Goal: Task Accomplishment & Management: Manage account settings

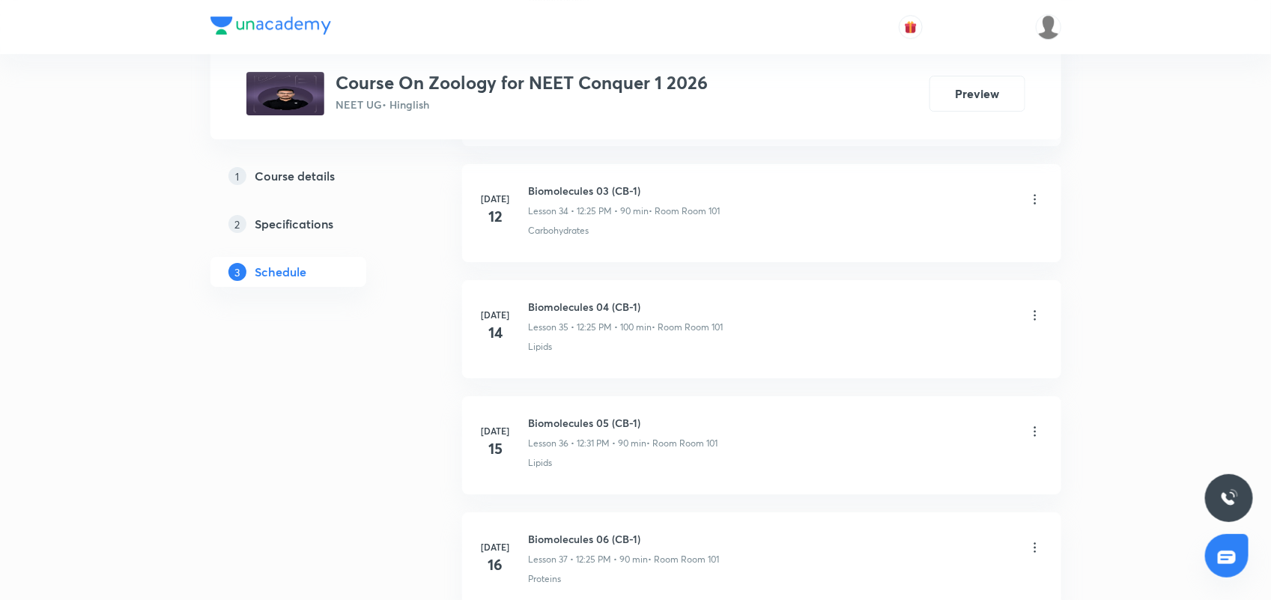
scroll to position [6791, 0]
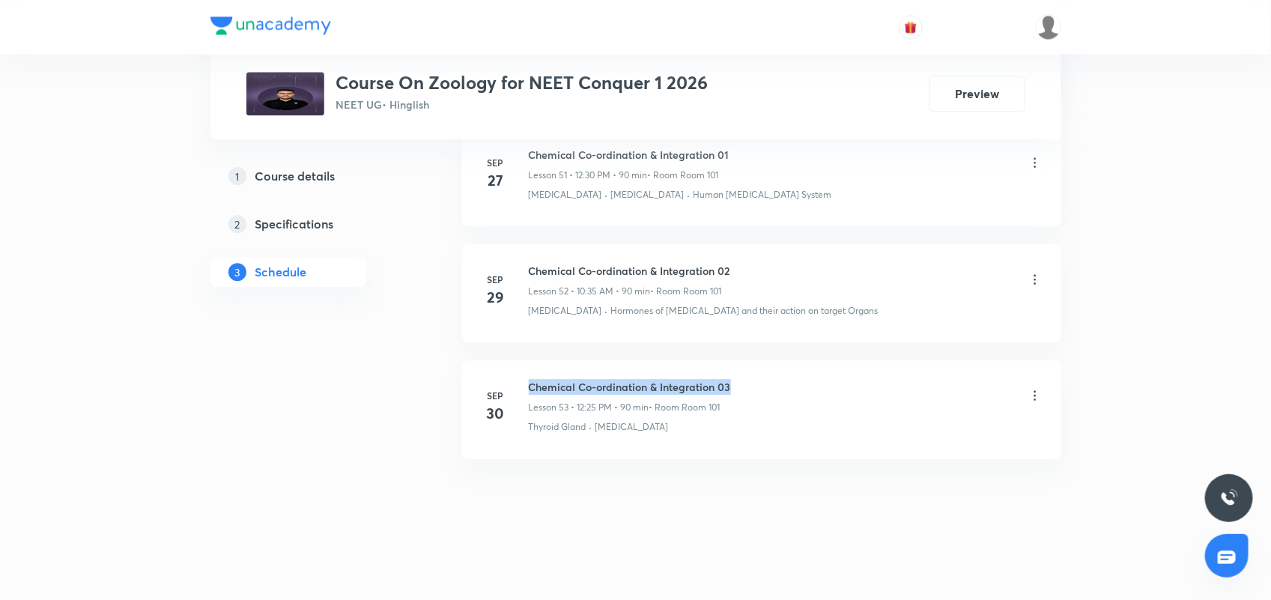
drag, startPoint x: 526, startPoint y: 383, endPoint x: 747, endPoint y: 378, distance: 221.0
click at [747, 378] on li "Sep 30 Chemical Co-ordination & Integration 03 Lesson 53 • 12:25 PM • 90 min • …" at bounding box center [761, 409] width 599 height 98
copy h6 "Chemical Co-ordination & Integration 03"
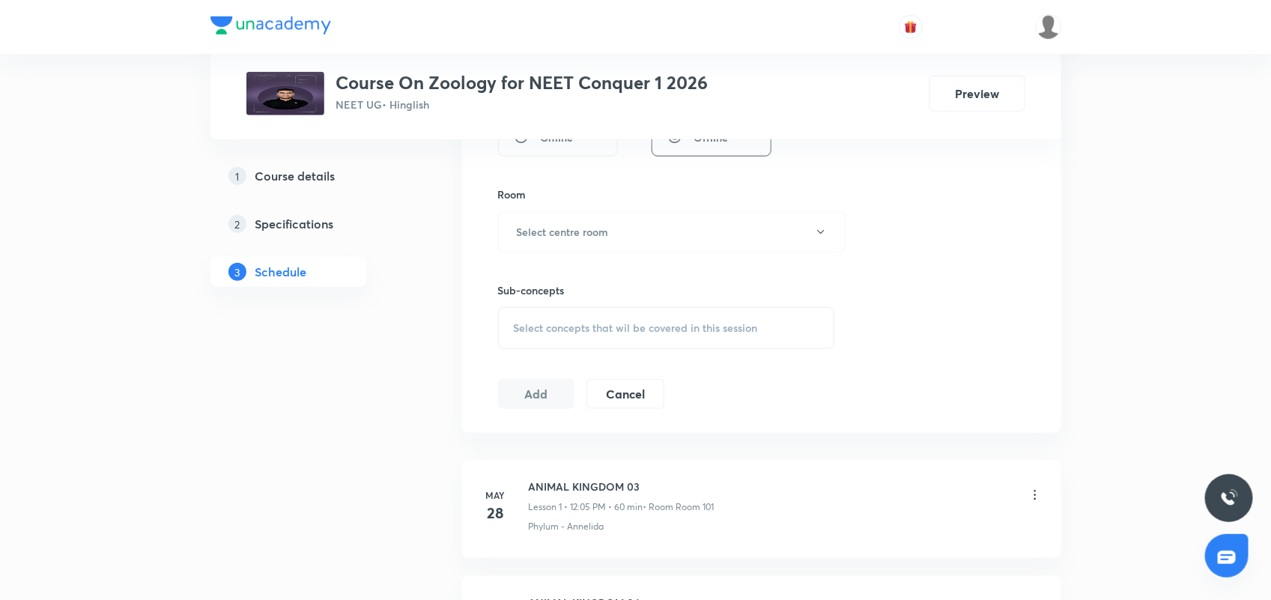
scroll to position [243, 0]
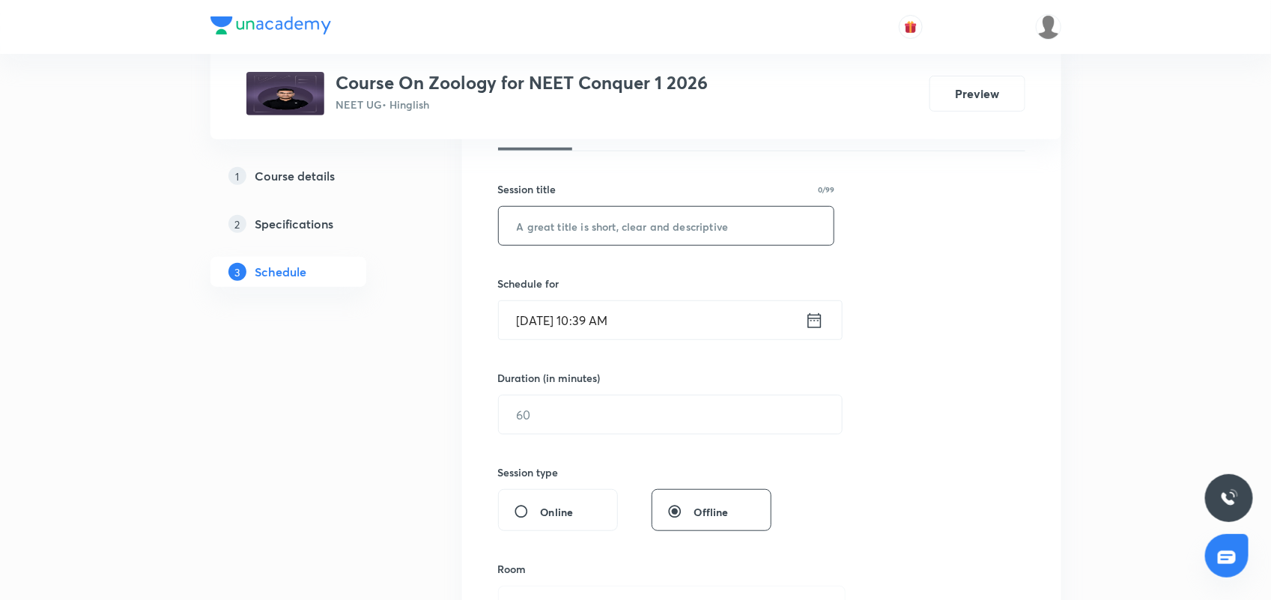
click at [607, 216] on input "text" at bounding box center [666, 226] width 335 height 38
paste input "Chemical Co-ordination & Integration 03"
type input "Chemical Co-ordination & Integration 04"
click at [825, 320] on div "Oct 1, 2025, 10:39 AM ​" at bounding box center [670, 320] width 344 height 40
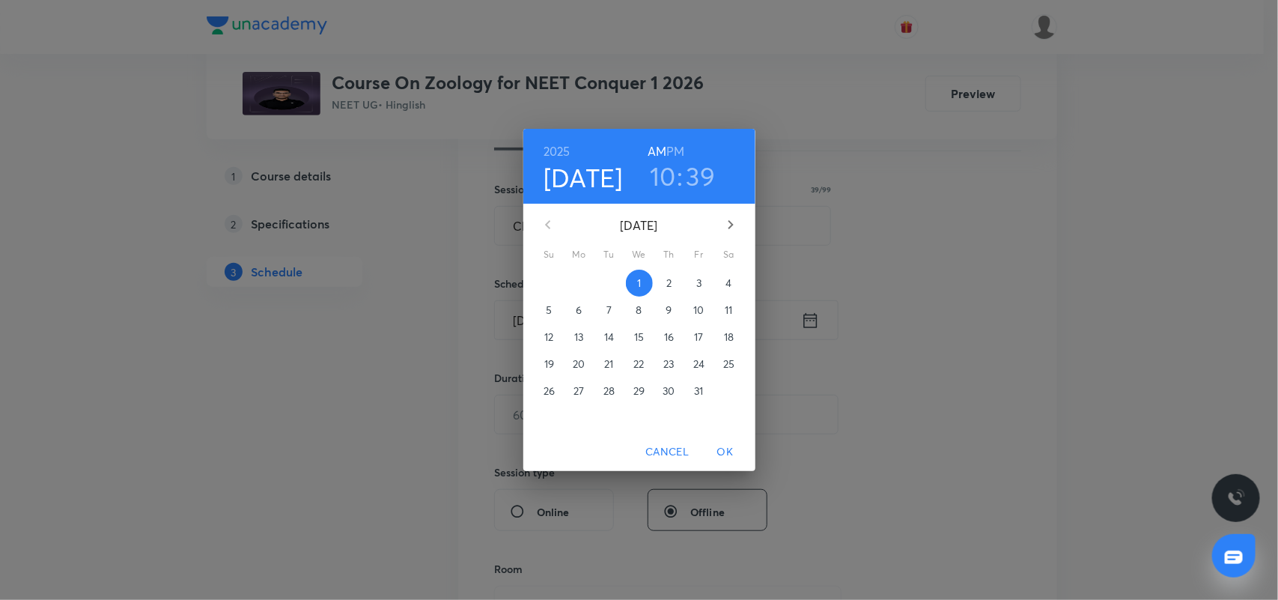
click at [674, 165] on h3 "10" at bounding box center [663, 175] width 26 height 31
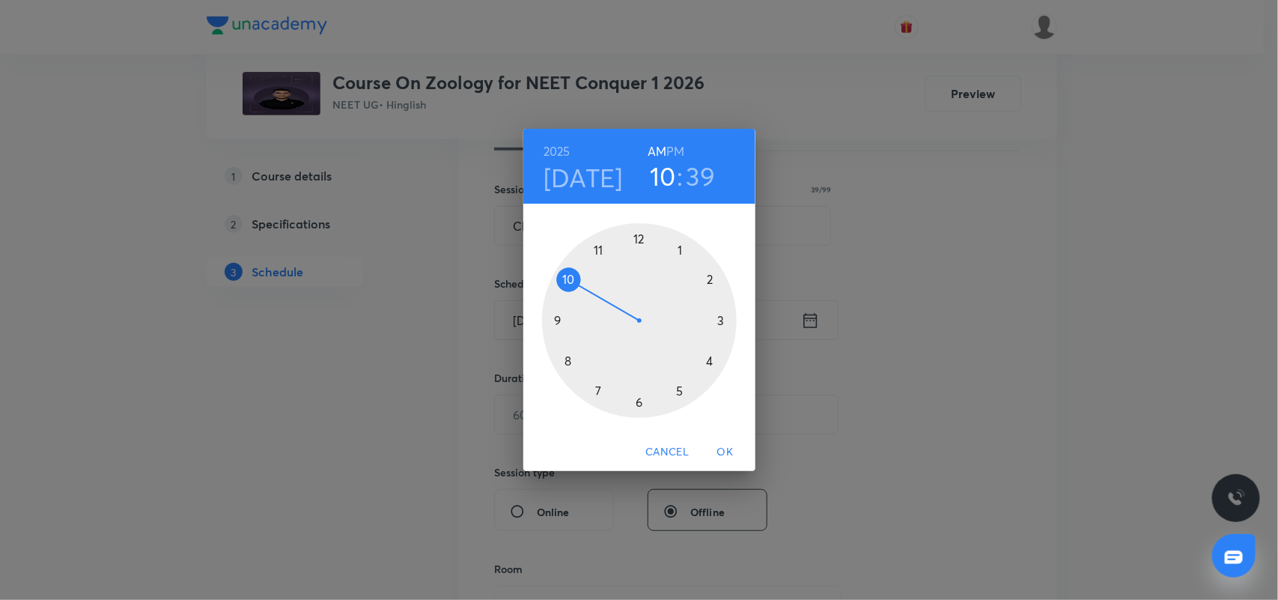
click at [708, 173] on h3 "39" at bounding box center [701, 175] width 29 height 31
click at [559, 320] on div at bounding box center [639, 320] width 195 height 195
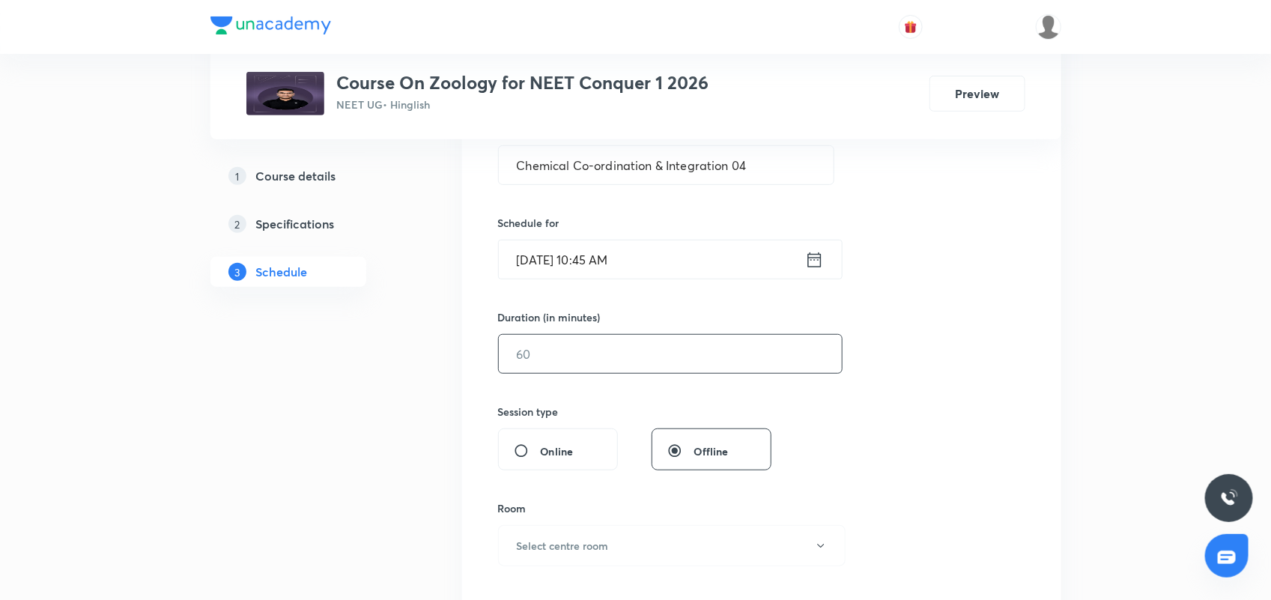
scroll to position [337, 0]
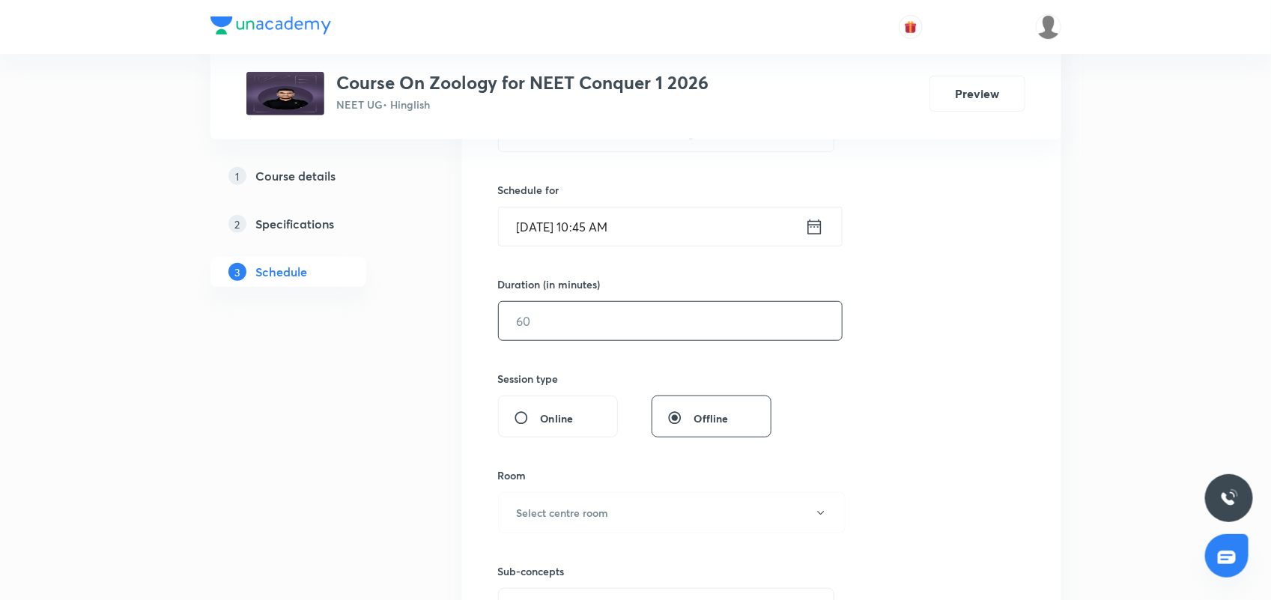
click at [605, 326] on input "text" at bounding box center [670, 321] width 343 height 38
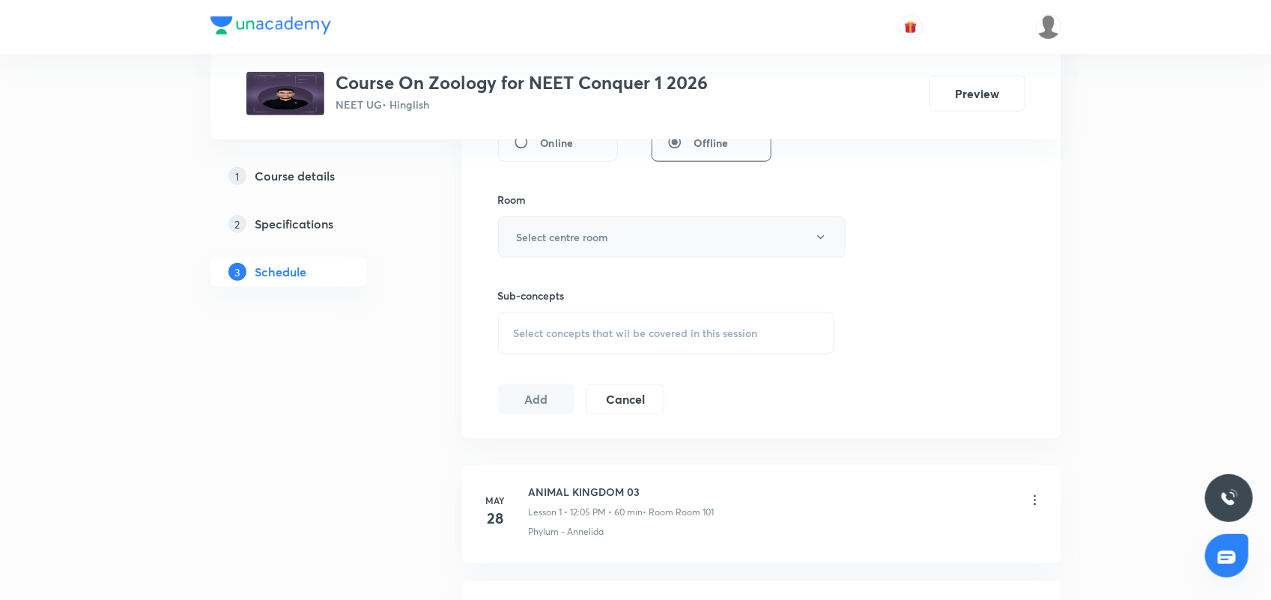
scroll to position [618, 0]
type input "90"
click at [592, 233] on h6 "Select centre room" at bounding box center [563, 232] width 92 height 16
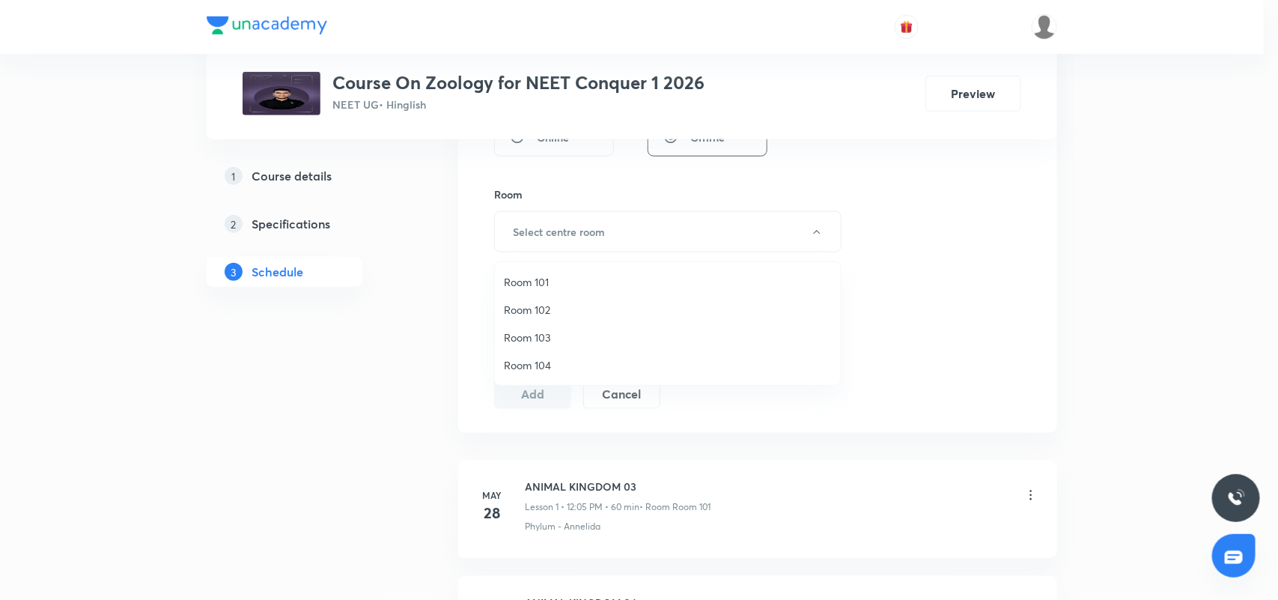
click at [549, 341] on span "Room 103" at bounding box center [668, 337] width 328 height 16
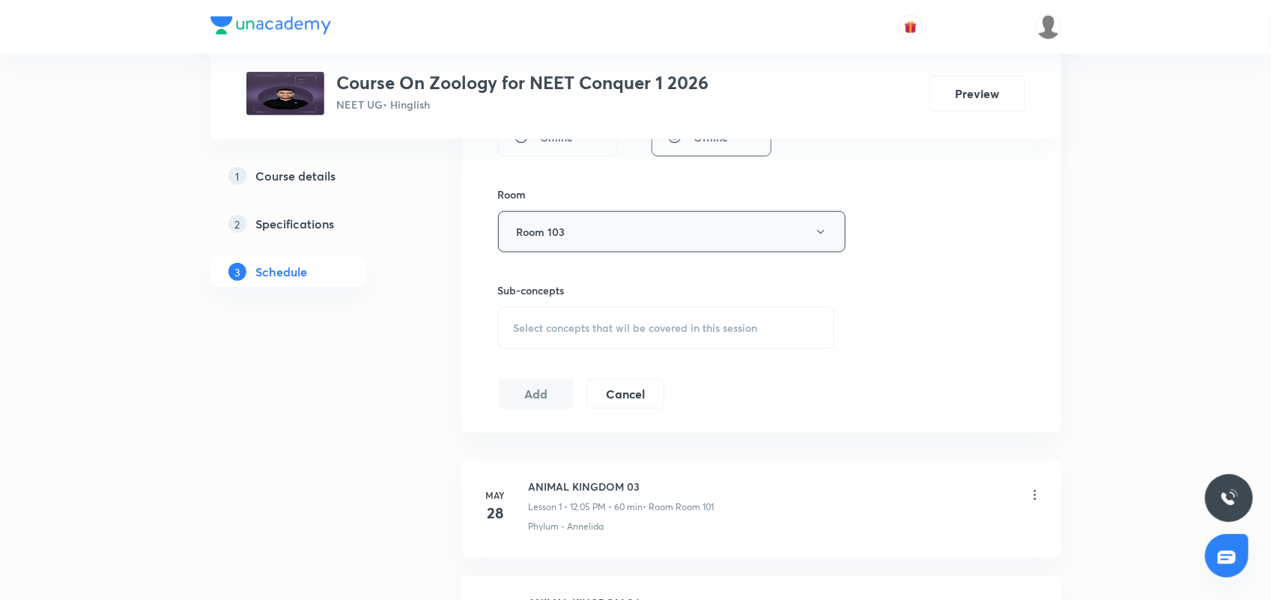
click at [586, 232] on button "Room 103" at bounding box center [671, 231] width 347 height 41
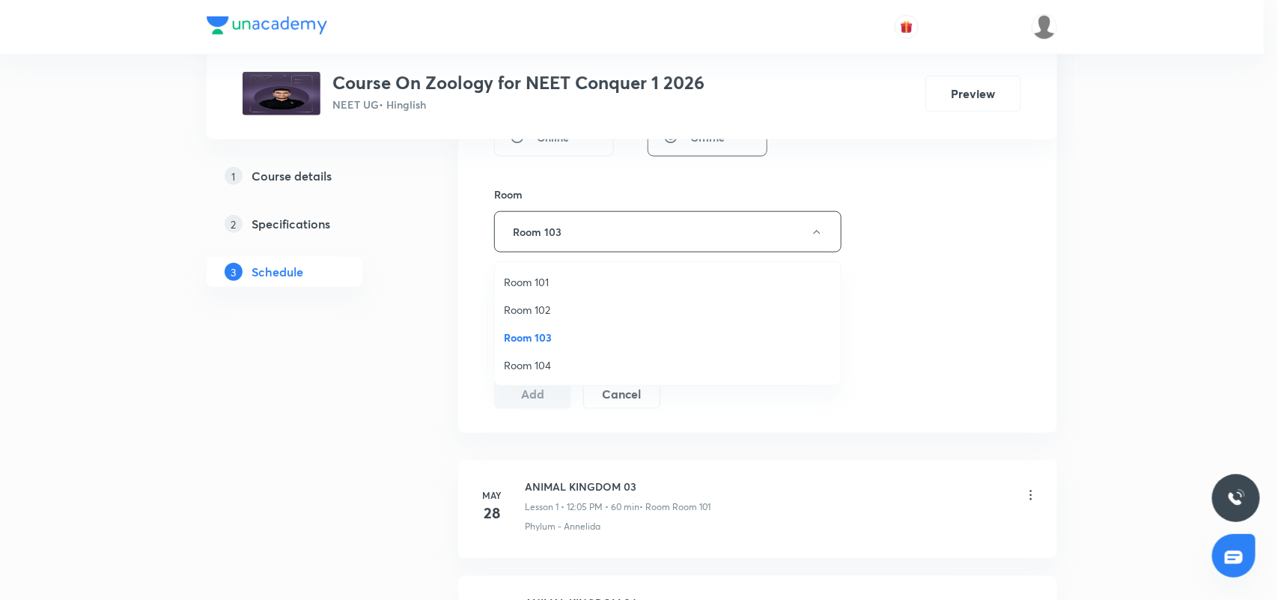
click at [547, 281] on span "Room 101" at bounding box center [668, 282] width 328 height 16
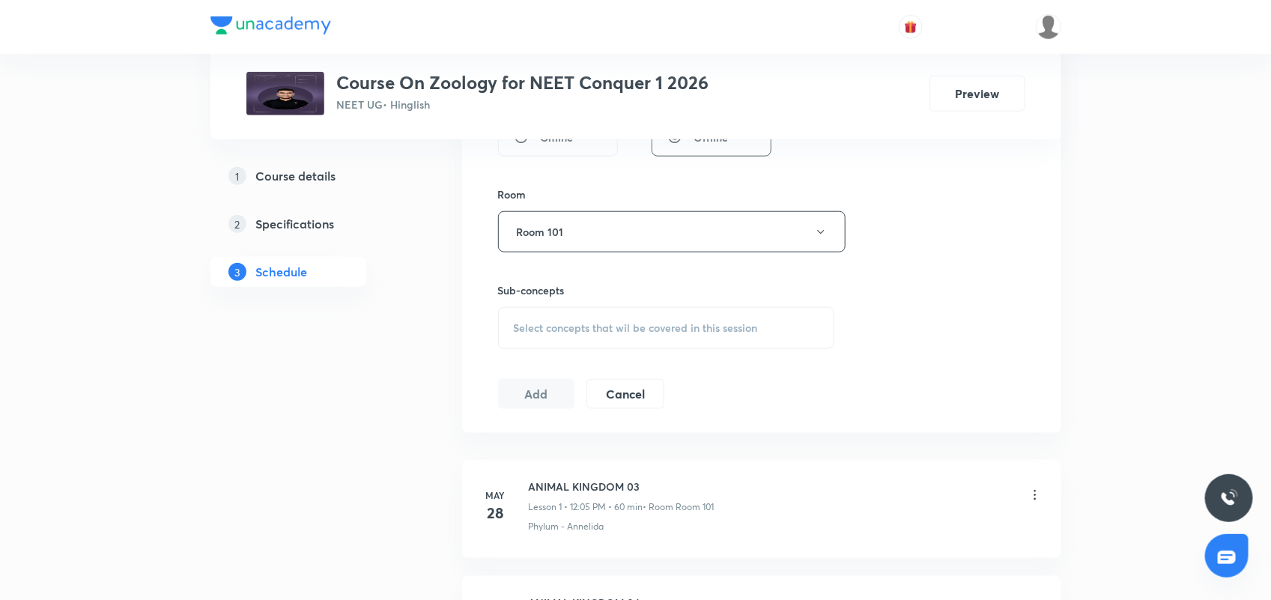
click at [571, 341] on div "Select concepts that wil be covered in this session" at bounding box center [666, 328] width 337 height 42
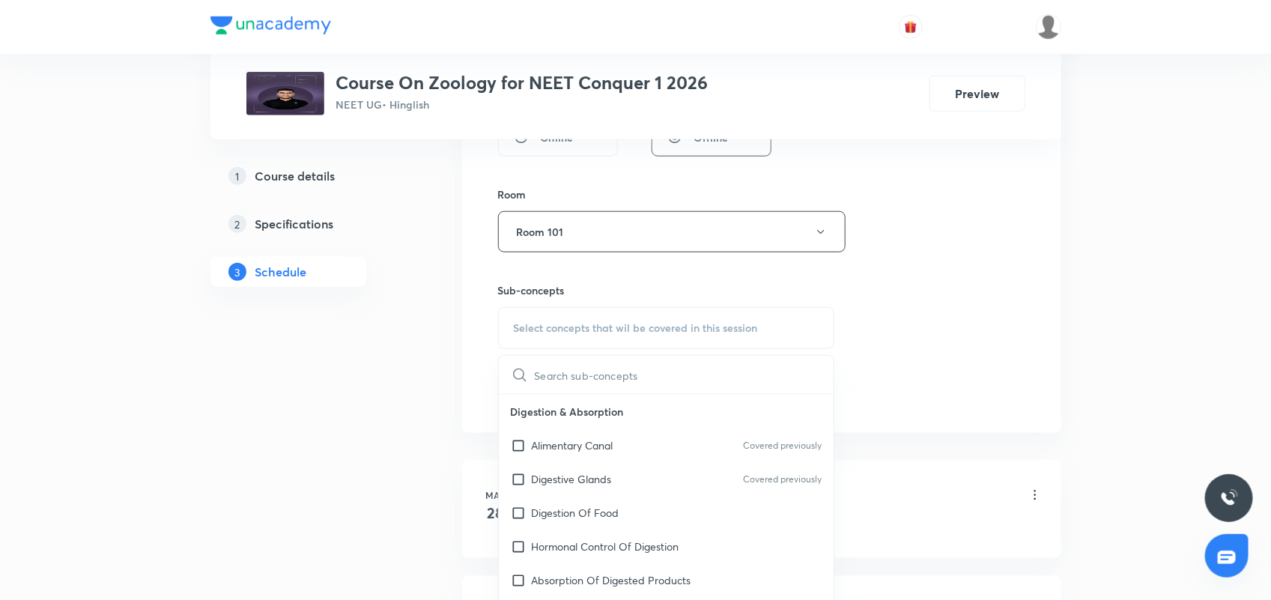
type input "c"
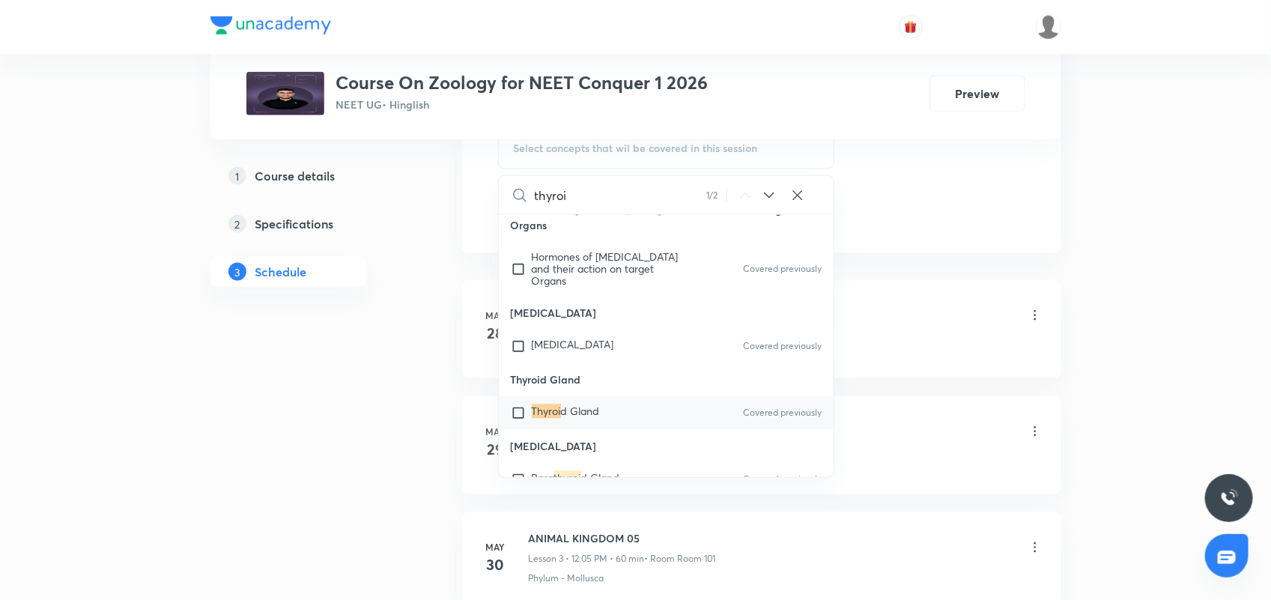
scroll to position [805, 0]
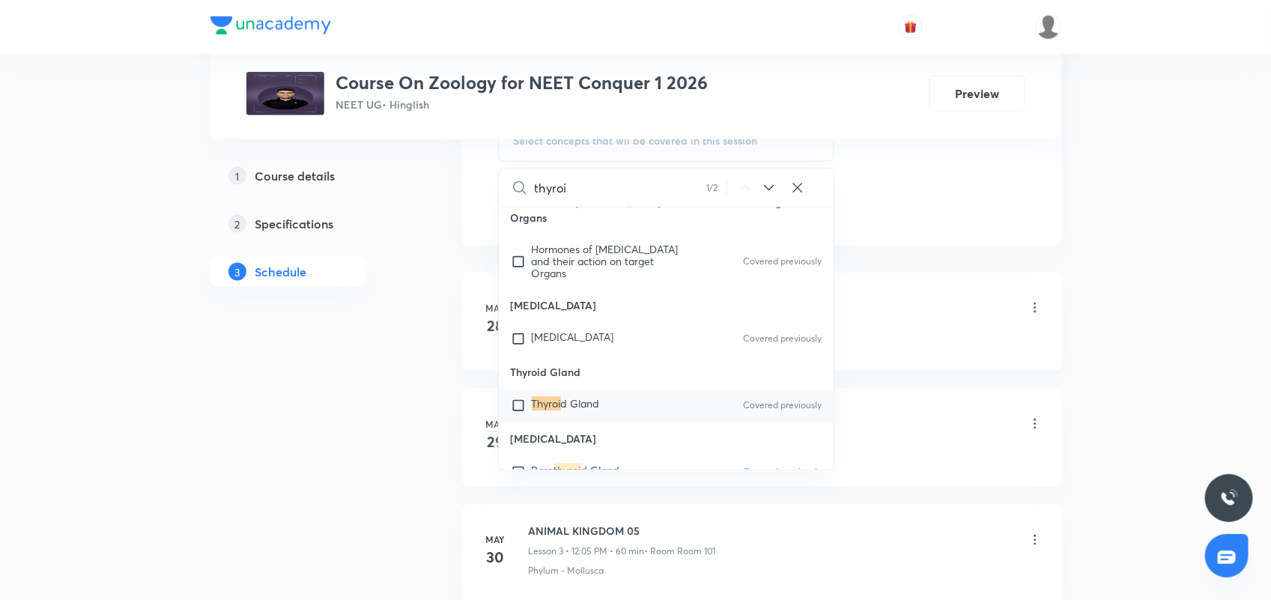
type input "thyroi"
click at [625, 401] on div "Thyroi d Gland Covered previously" at bounding box center [666, 405] width 335 height 33
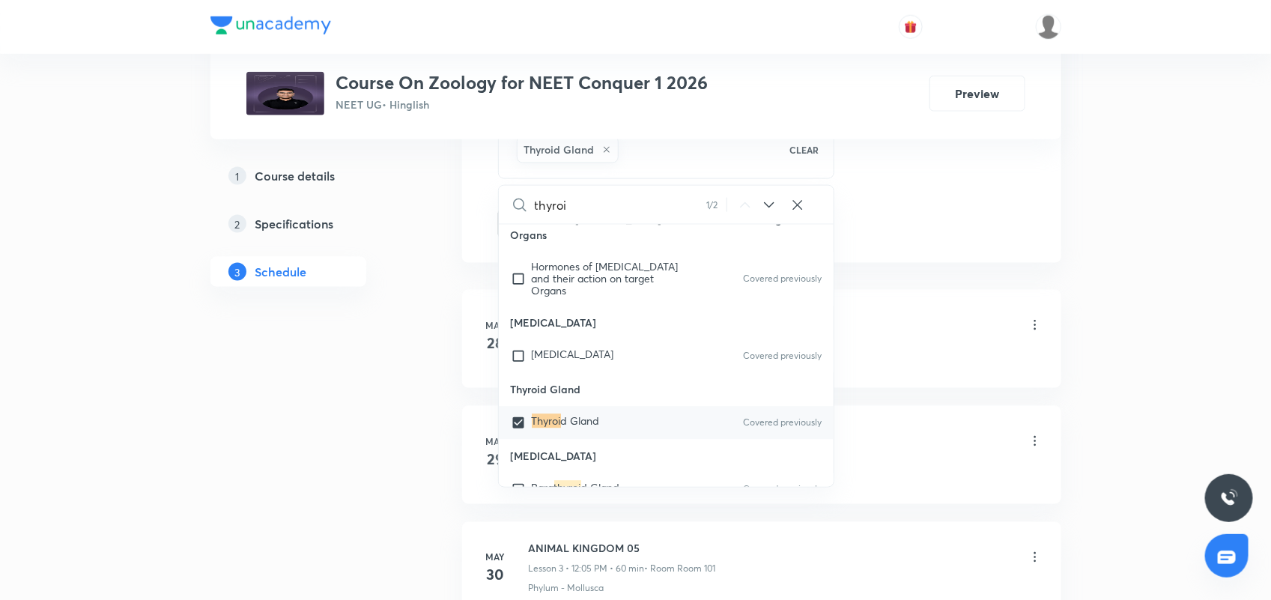
scroll to position [14646, 0]
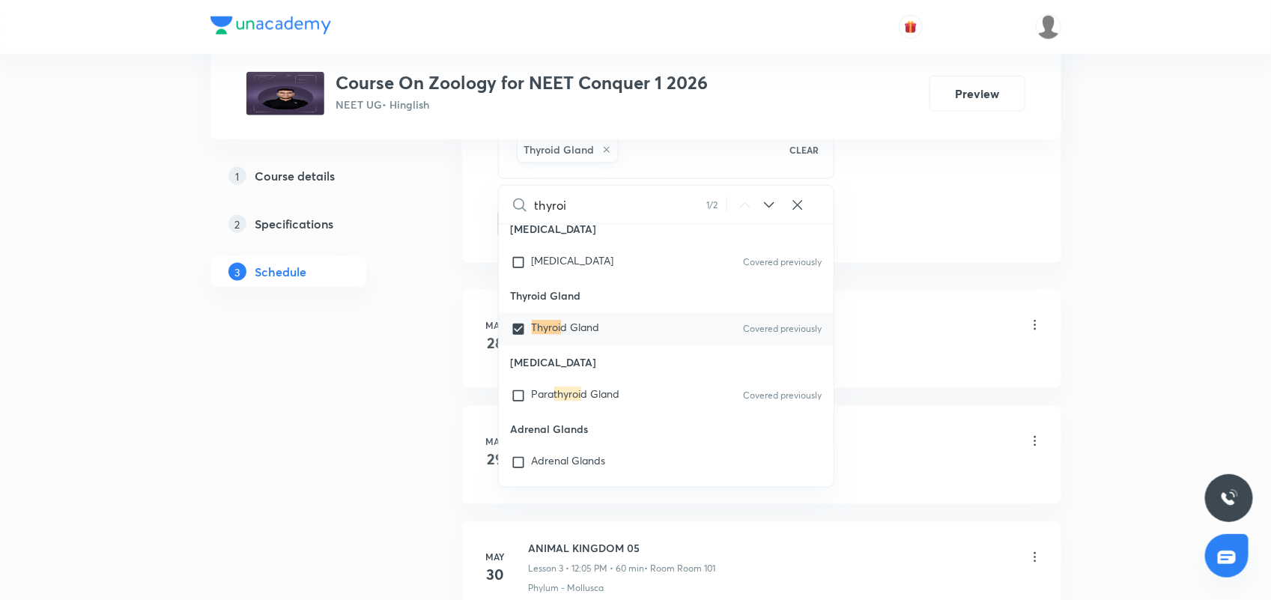
drag, startPoint x: 624, startPoint y: 394, endPoint x: 908, endPoint y: 263, distance: 313.3
click at [626, 393] on div "Para thyroi d Gland Covered previously" at bounding box center [666, 396] width 335 height 33
checkbox input "true"
drag, startPoint x: 923, startPoint y: 213, endPoint x: 866, endPoint y: 208, distance: 57.1
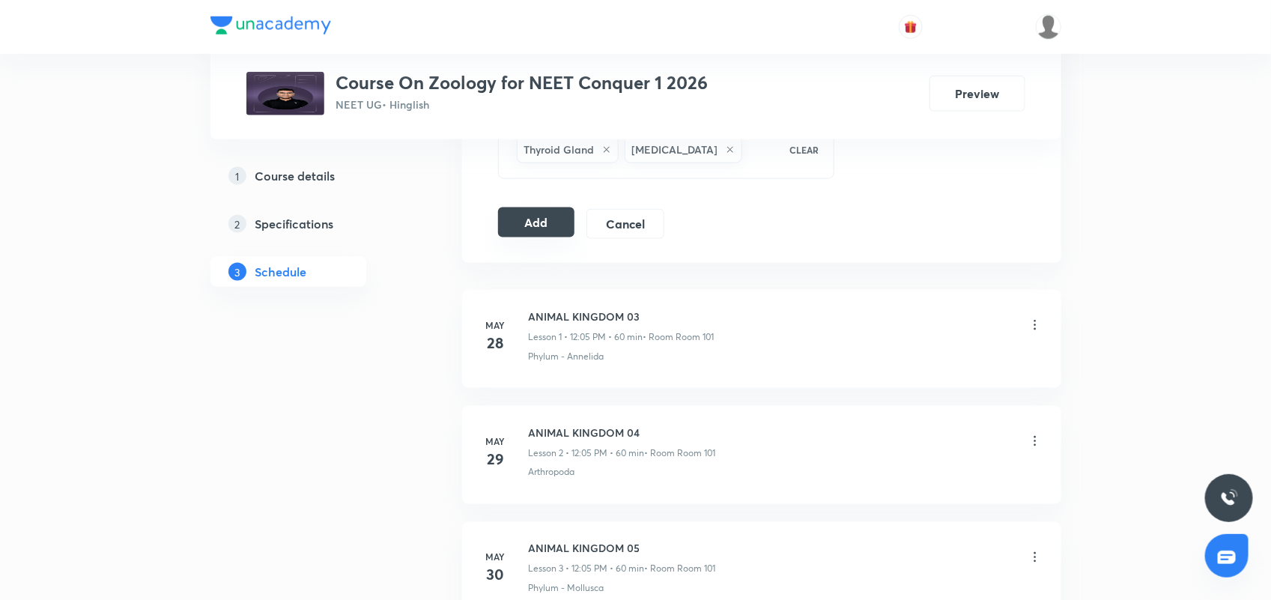
click at [538, 222] on button "Add" at bounding box center [536, 222] width 77 height 30
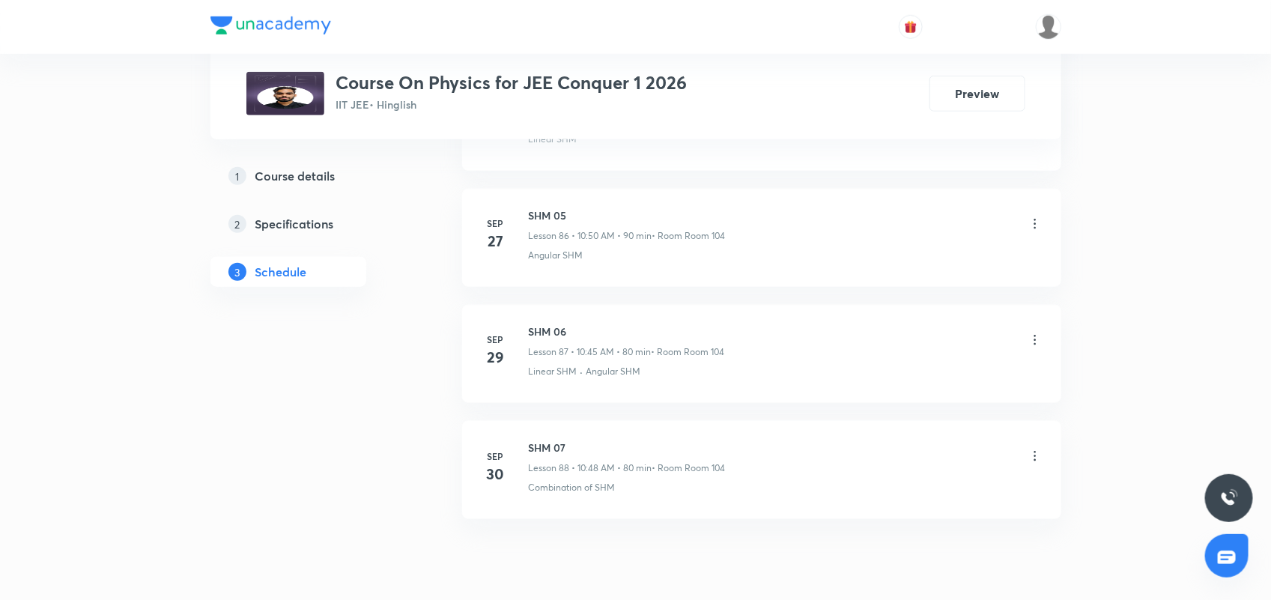
scroll to position [10851, 0]
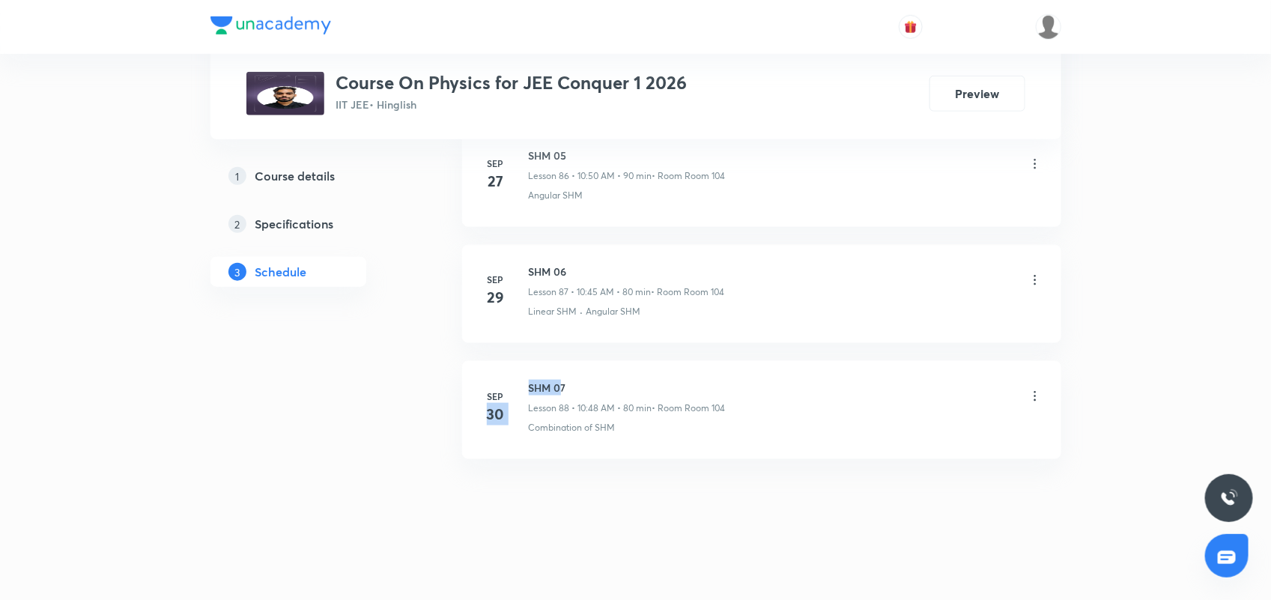
drag, startPoint x: 523, startPoint y: 383, endPoint x: 562, endPoint y: 382, distance: 39.7
click at [560, 382] on div "[DATE] SHM 07 Lesson 88 • 10:48 AM • 80 min • Room Room 104 Combination of SHM" at bounding box center [762, 407] width 562 height 55
click at [705, 457] on li "[DATE] SHM 07 Lesson 88 • 10:48 AM • 80 min • Room Room 104 Combination of SHM" at bounding box center [761, 410] width 599 height 98
drag, startPoint x: 524, startPoint y: 387, endPoint x: 614, endPoint y: 386, distance: 89.9
click at [614, 386] on div "[DATE] SHM 07 Lesson 88 • 10:48 AM • 80 min • Room Room 104 Combination of SHM" at bounding box center [762, 407] width 562 height 55
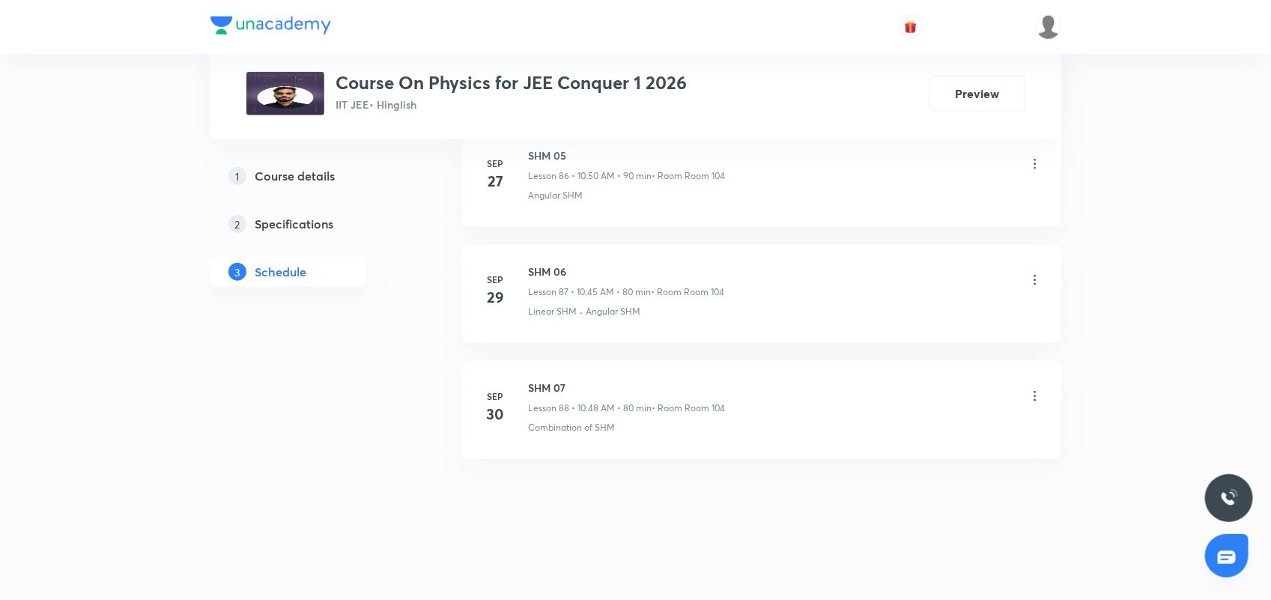
drag, startPoint x: 544, startPoint y: 507, endPoint x: 545, endPoint y: 499, distance: 7.5
drag, startPoint x: 528, startPoint y: 386, endPoint x: 590, endPoint y: 386, distance: 62.2
click at [590, 386] on h6 "SHM 07" at bounding box center [627, 388] width 197 height 16
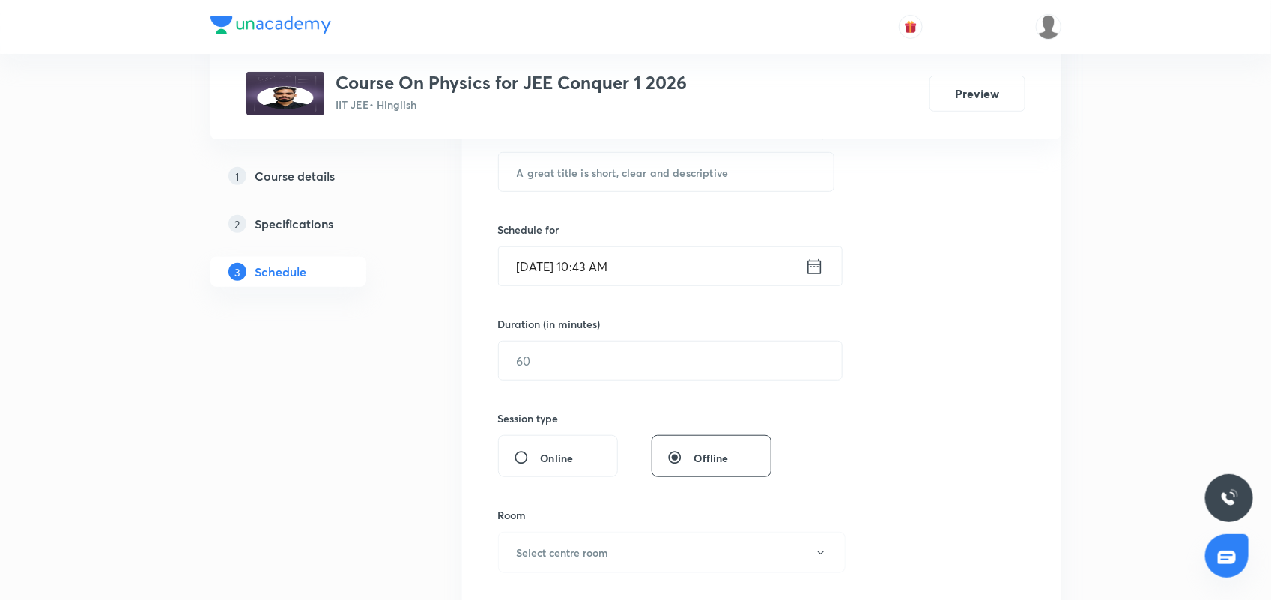
scroll to position [23, 0]
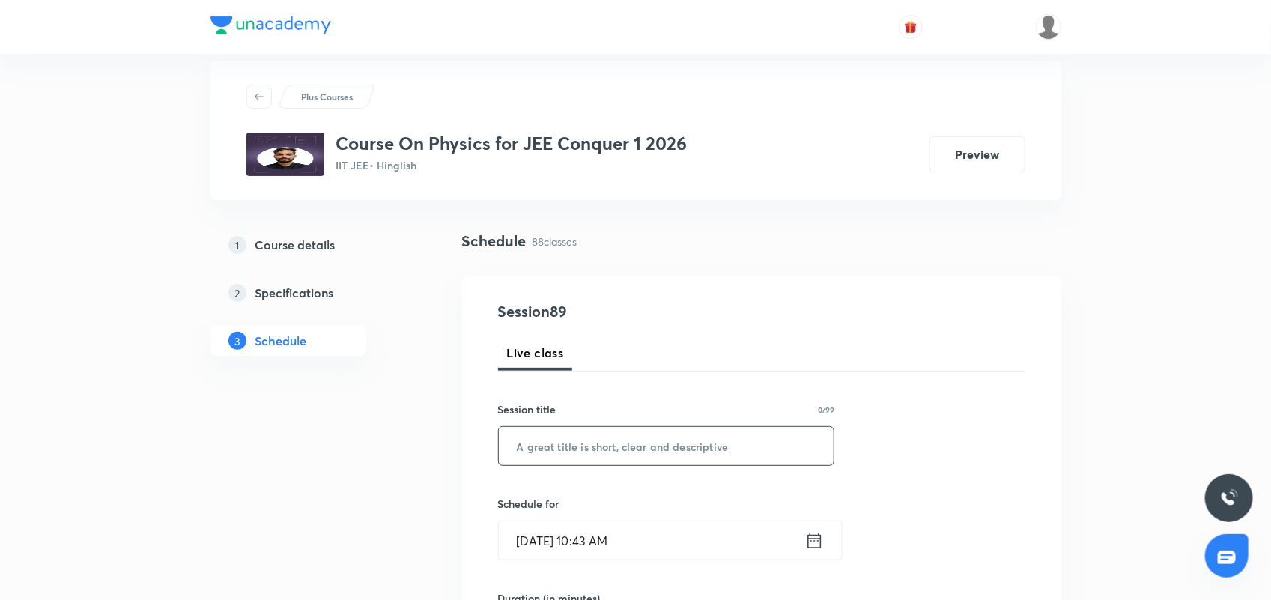
click at [568, 457] on input "text" at bounding box center [666, 446] width 335 height 38
type input "W"
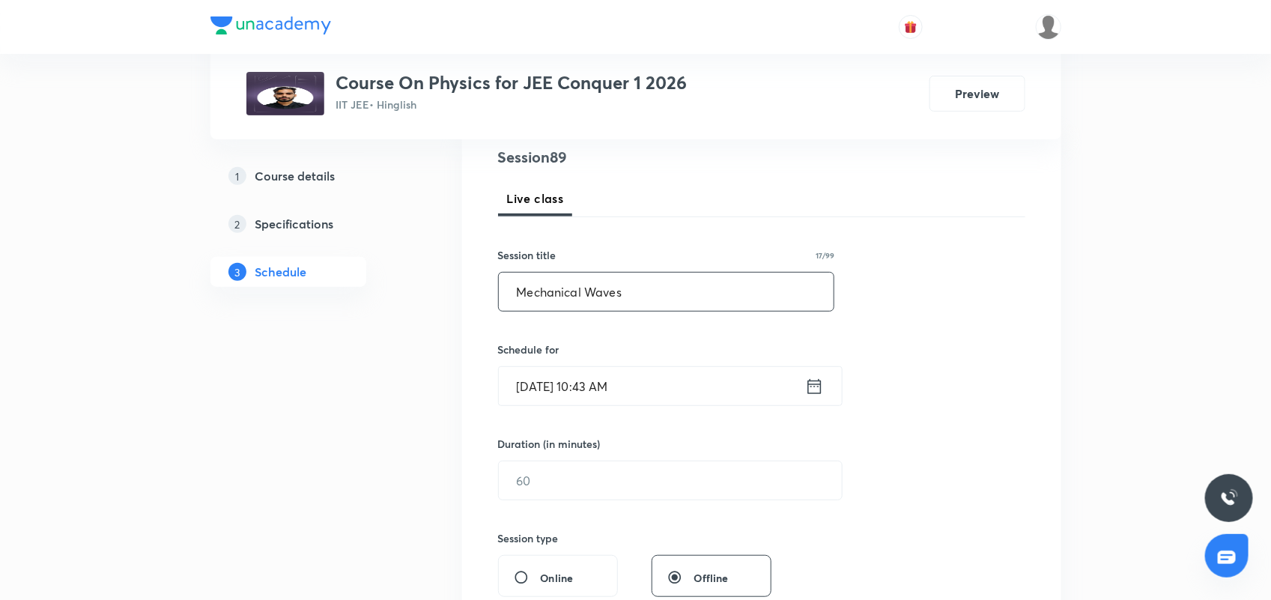
scroll to position [210, 0]
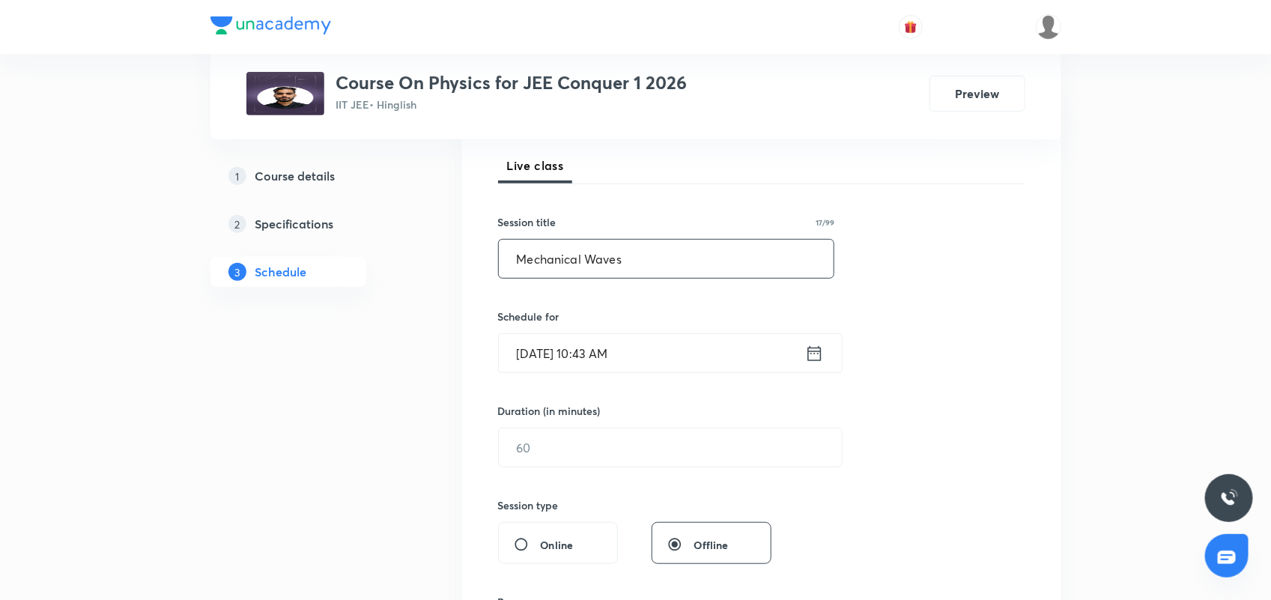
type input "Mechanical Waves"
click at [816, 350] on icon at bounding box center [814, 353] width 19 height 21
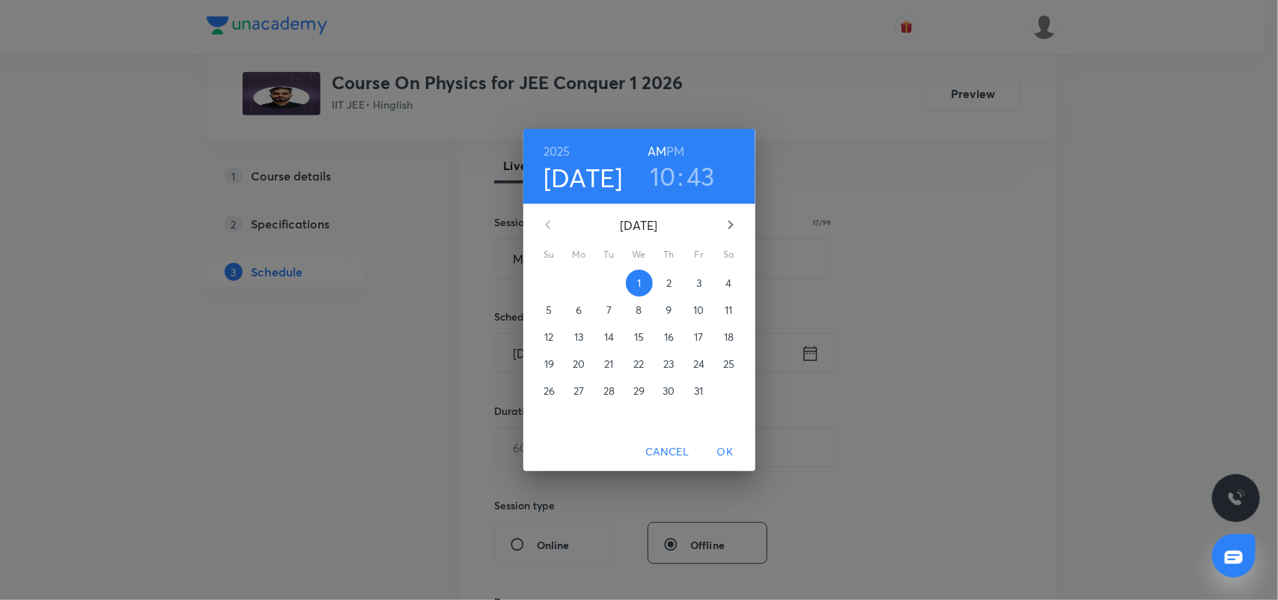
click at [706, 166] on h3 "43" at bounding box center [701, 175] width 28 height 31
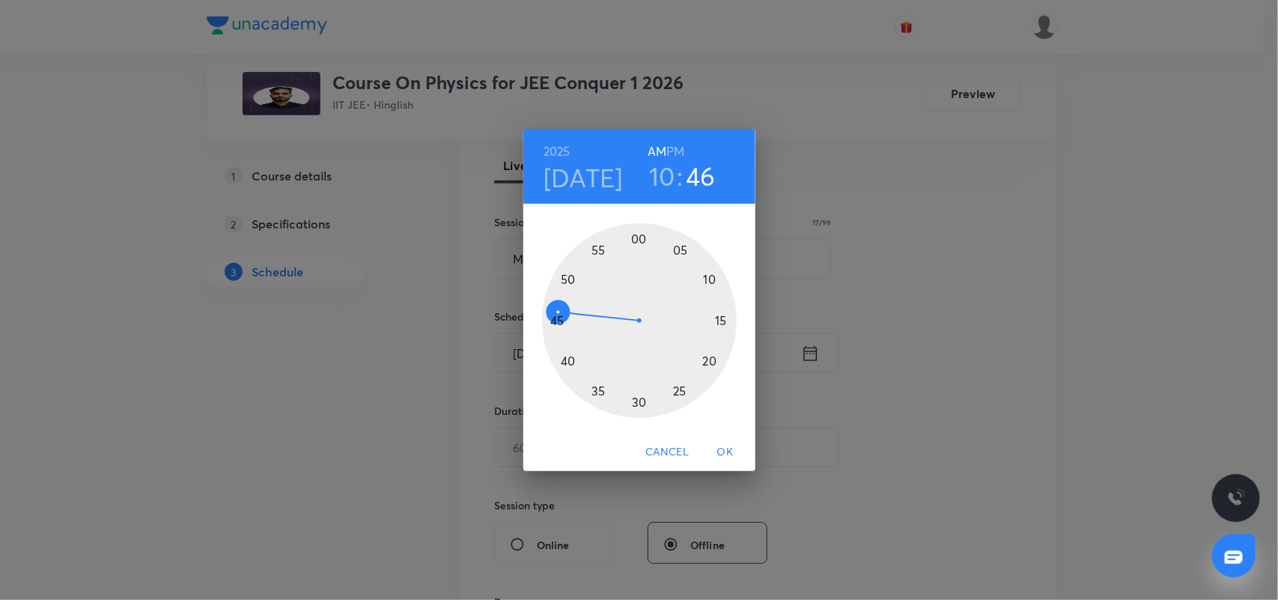
click at [553, 315] on div at bounding box center [639, 320] width 195 height 195
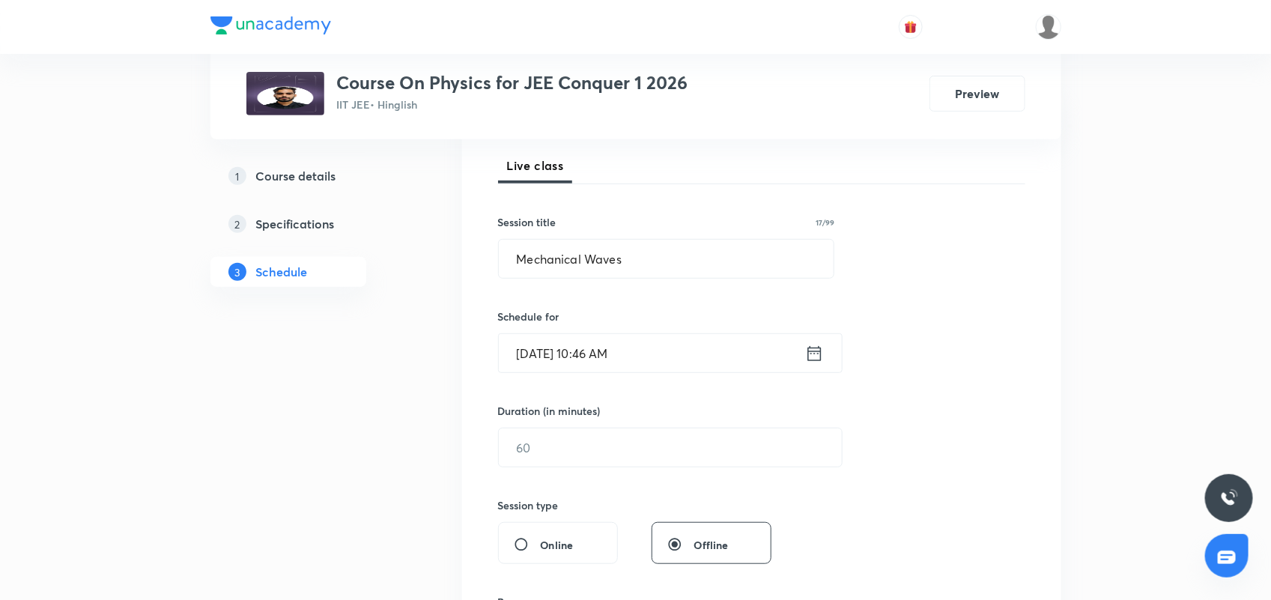
scroll to position [304, 0]
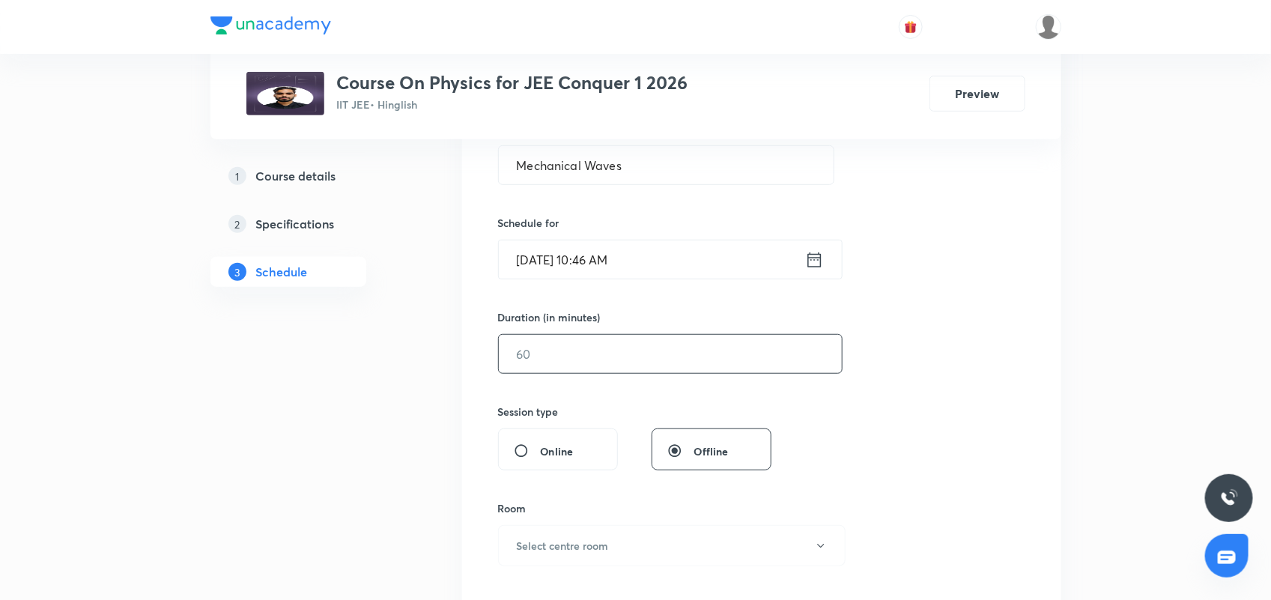
click at [588, 343] on input "text" at bounding box center [670, 354] width 343 height 38
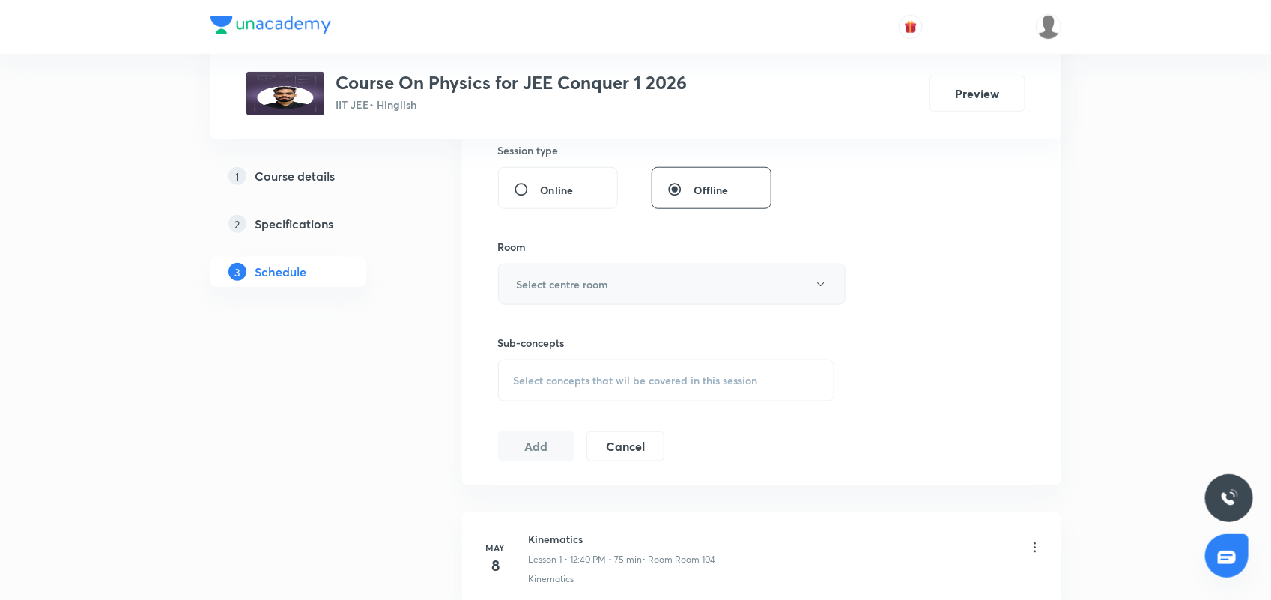
scroll to position [585, 0]
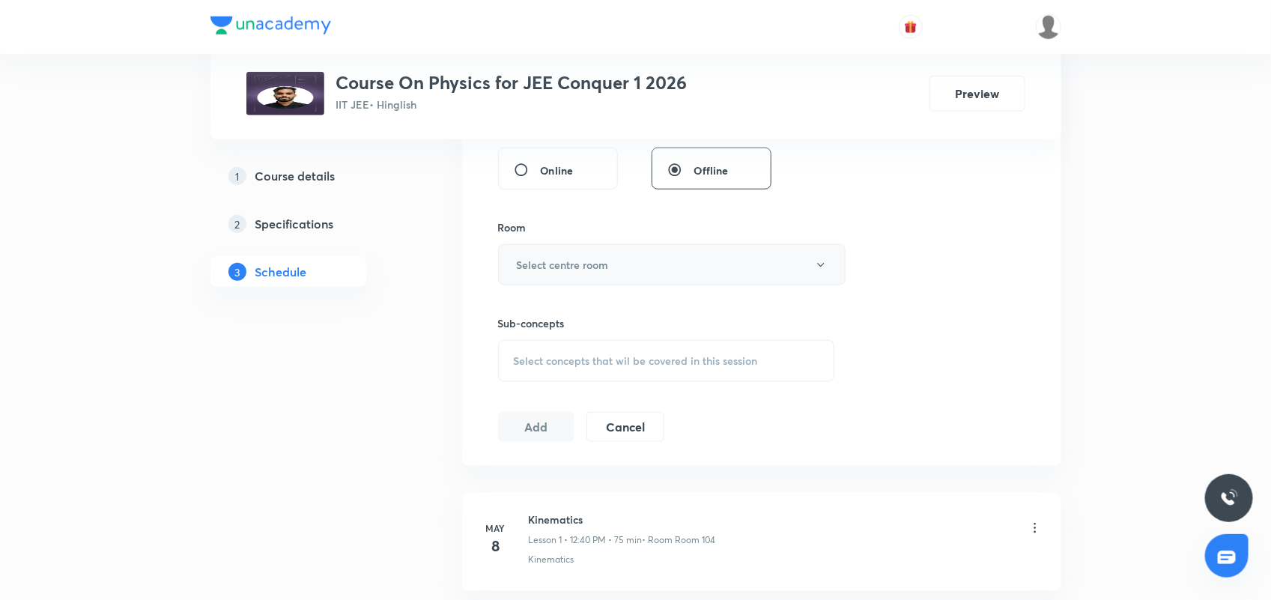
type input "90"
click at [555, 261] on h6 "Select centre room" at bounding box center [563, 265] width 92 height 16
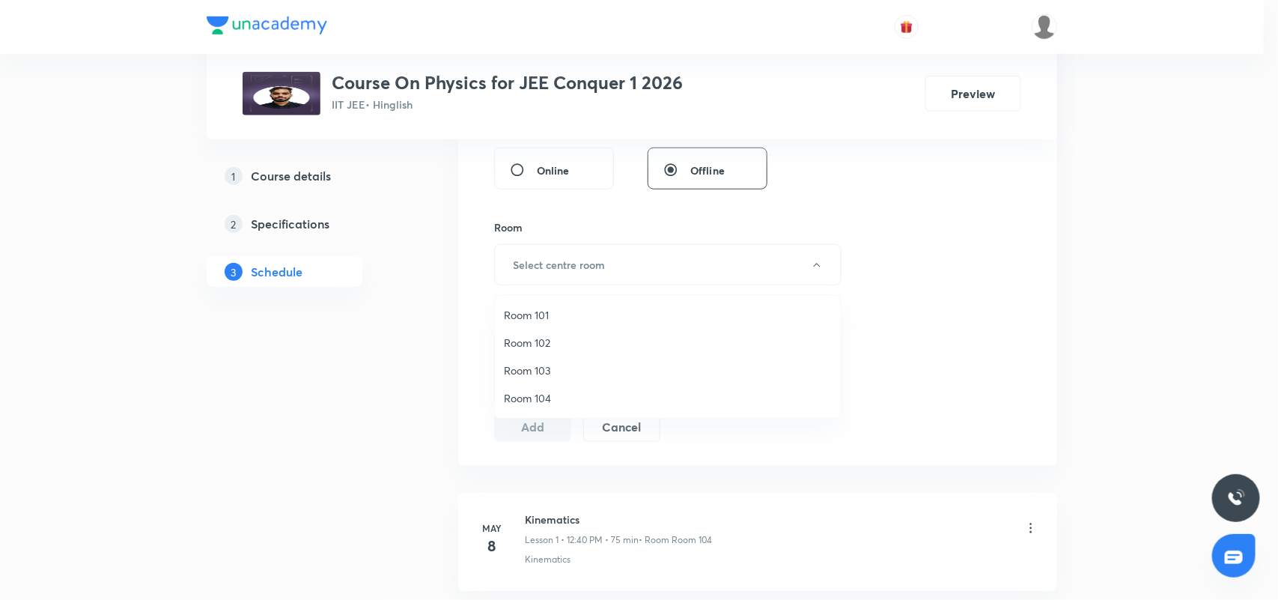
click at [532, 367] on span "Room 103" at bounding box center [668, 370] width 328 height 16
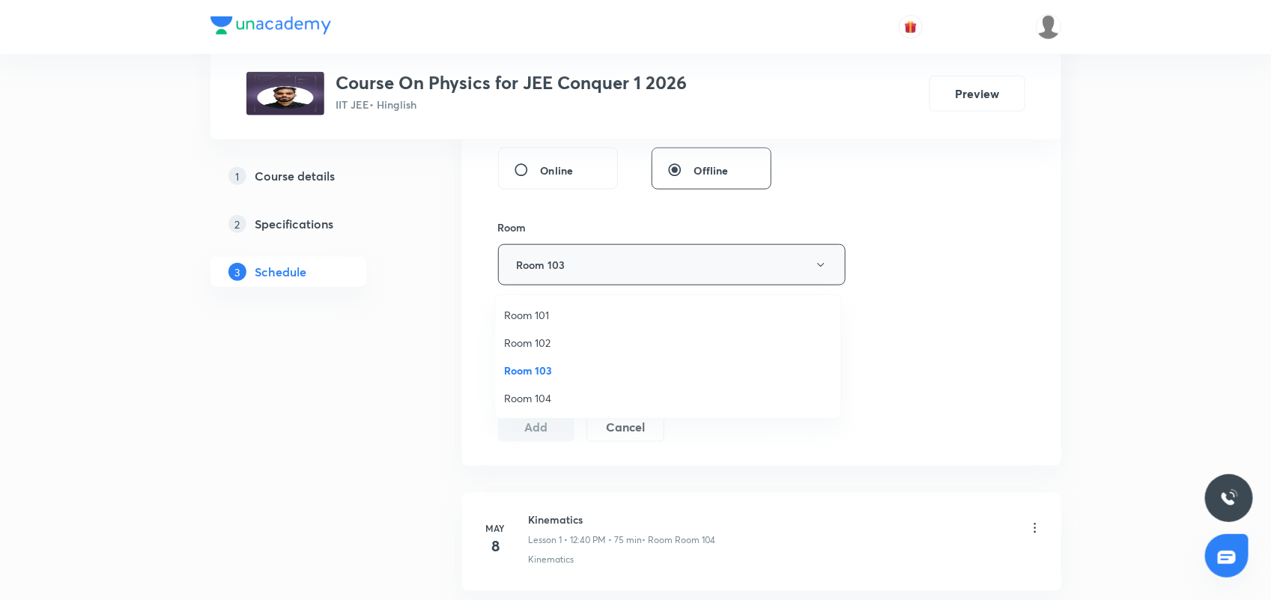
click at [619, 264] on button "Room 103" at bounding box center [671, 264] width 347 height 41
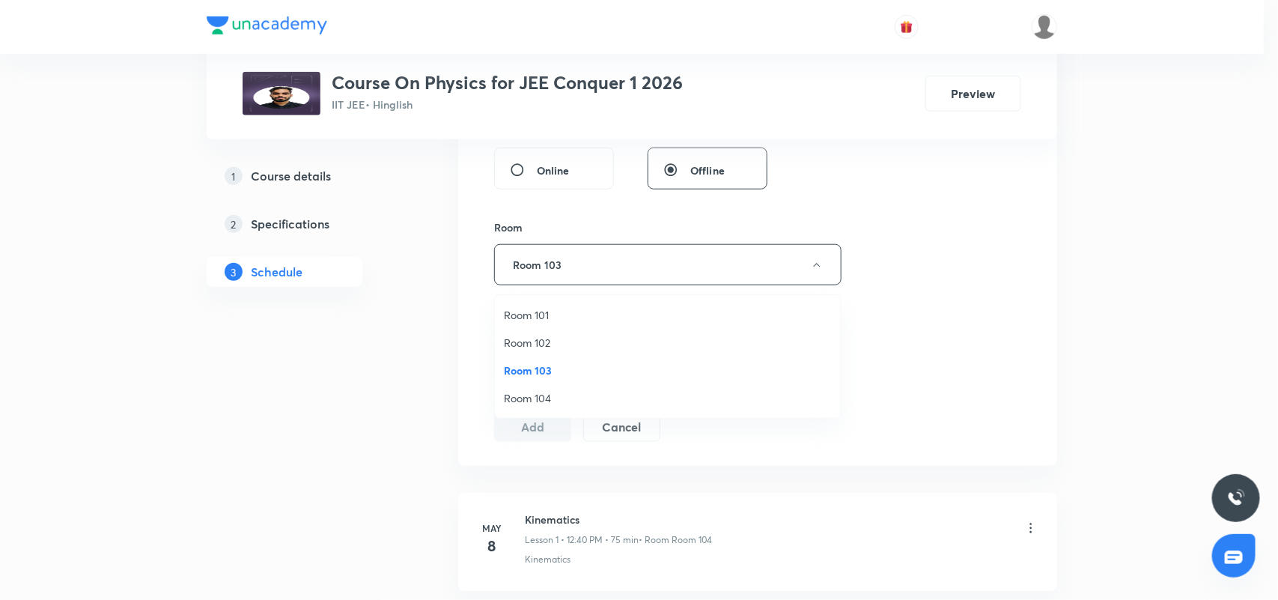
click at [566, 398] on span "Room 104" at bounding box center [668, 398] width 328 height 16
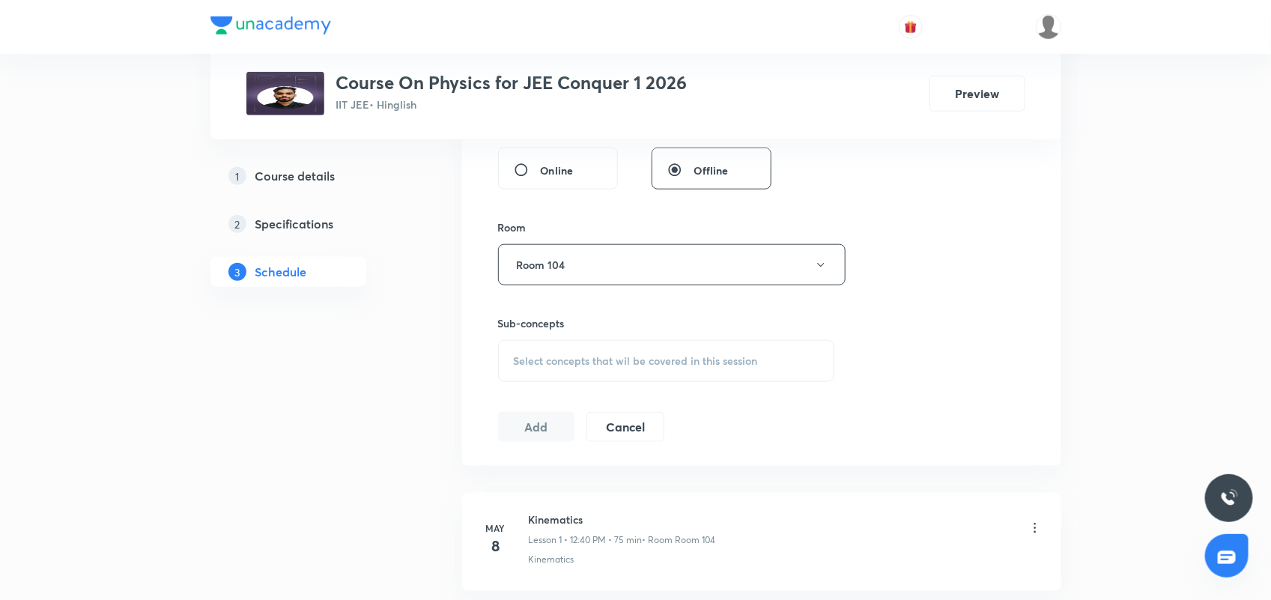
click at [593, 371] on div "Select concepts that wil be covered in this session" at bounding box center [666, 361] width 337 height 42
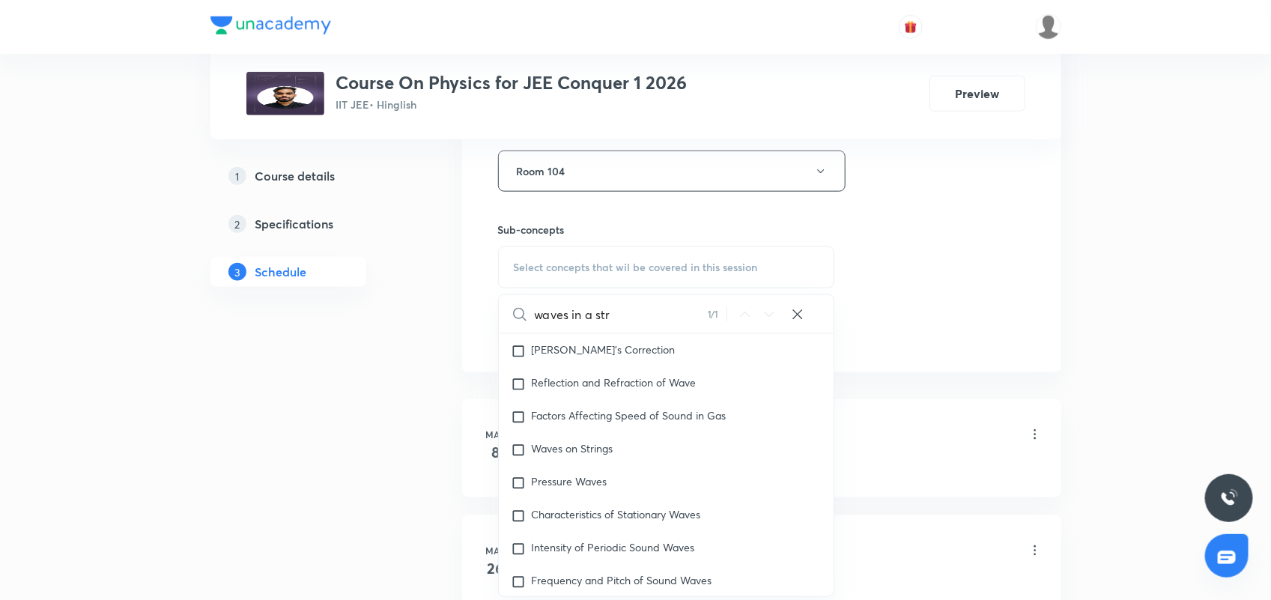
scroll to position [8082, 0]
type input "waves in a str"
click at [514, 451] on input "checkbox" at bounding box center [521, 453] width 21 height 15
checkbox input "true"
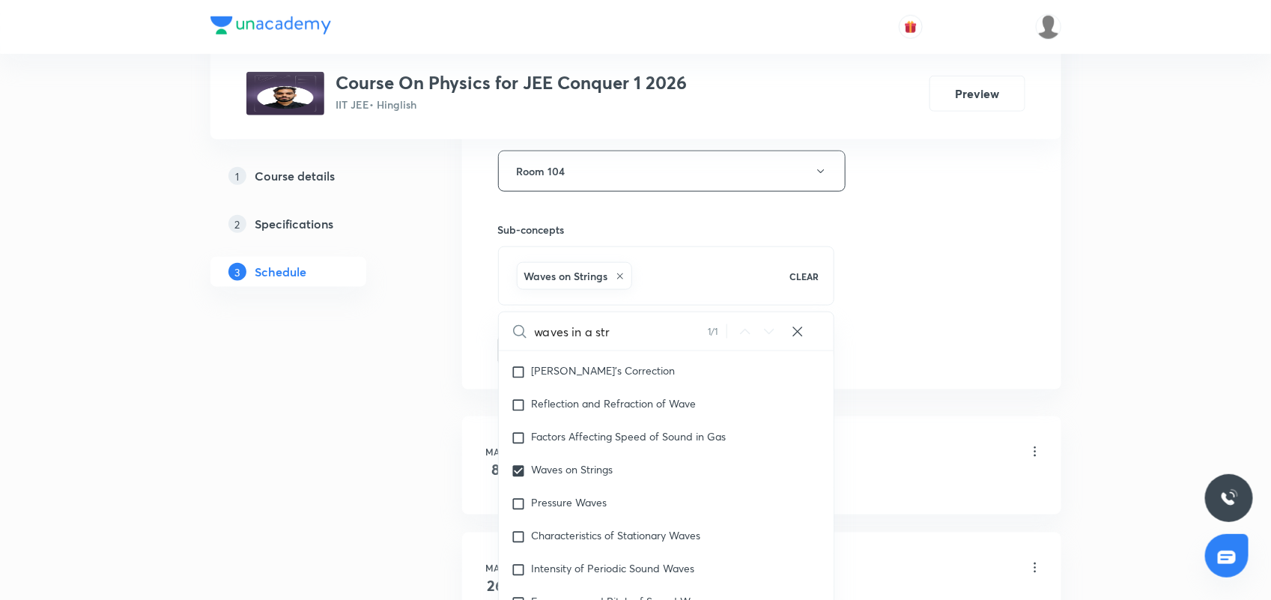
click at [952, 311] on div "Session 89 Live class Session title 17/99 Mechanical Waves ​ Schedule for [DATE…" at bounding box center [761, 5] width 527 height 720
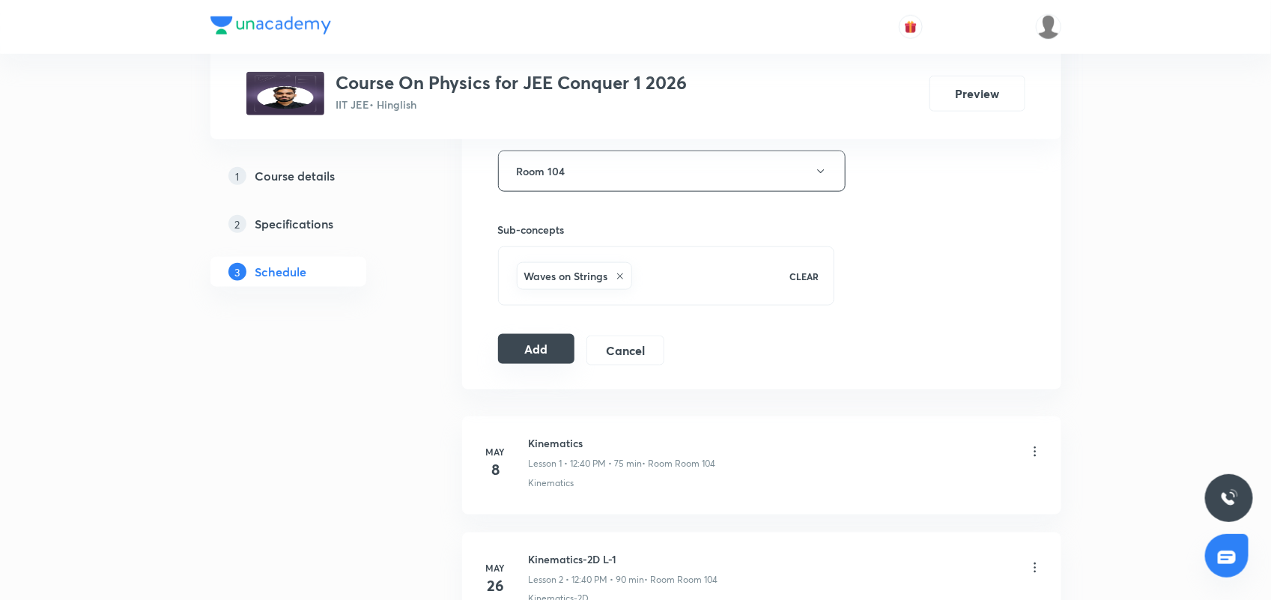
click at [521, 357] on button "Add" at bounding box center [536, 349] width 77 height 30
